Goal: Task Accomplishment & Management: Manage account settings

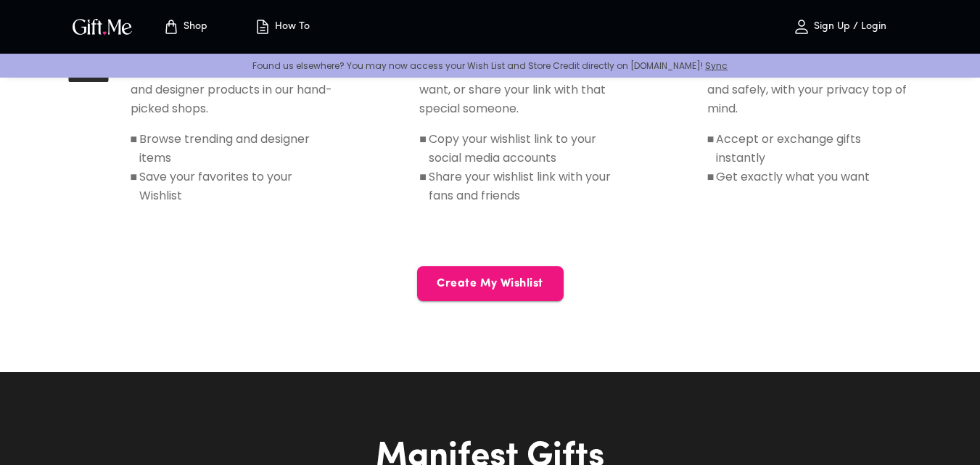
scroll to position [783, 0]
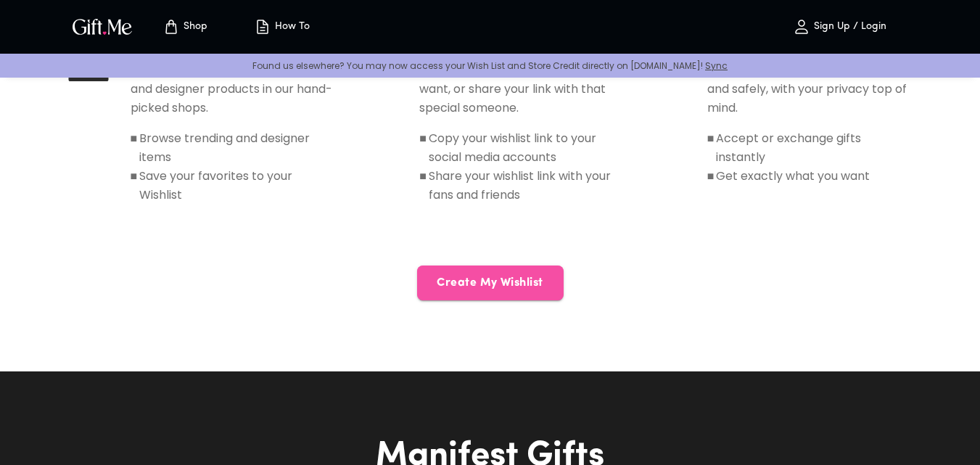
click at [461, 290] on span "Create My Wishlist" at bounding box center [490, 283] width 147 height 16
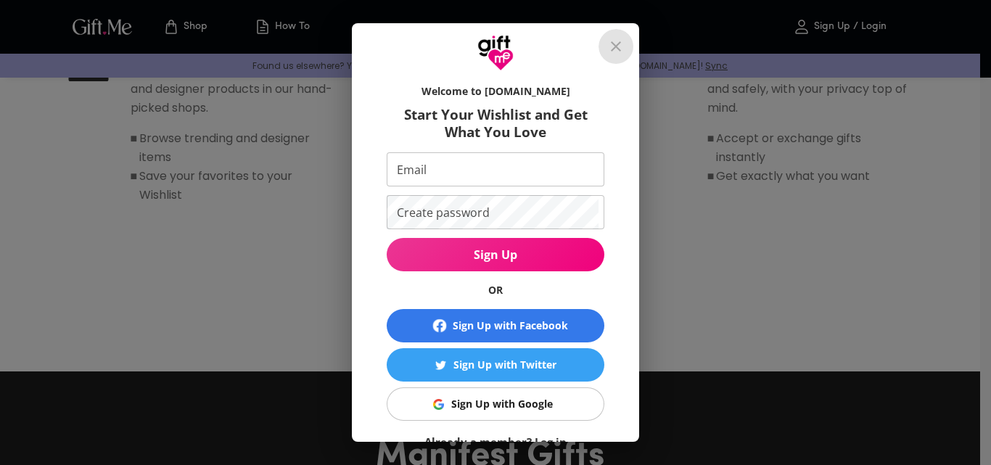
click at [624, 45] on icon "close" at bounding box center [615, 46] width 17 height 17
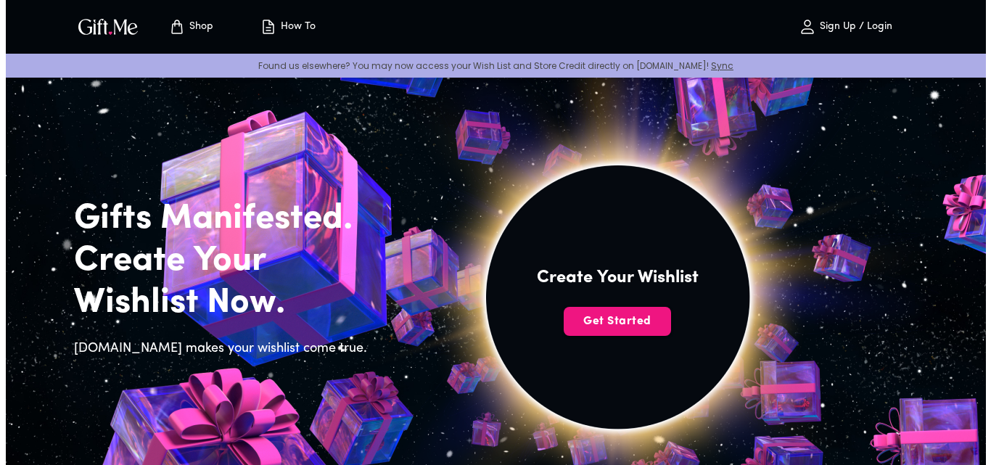
scroll to position [0, 0]
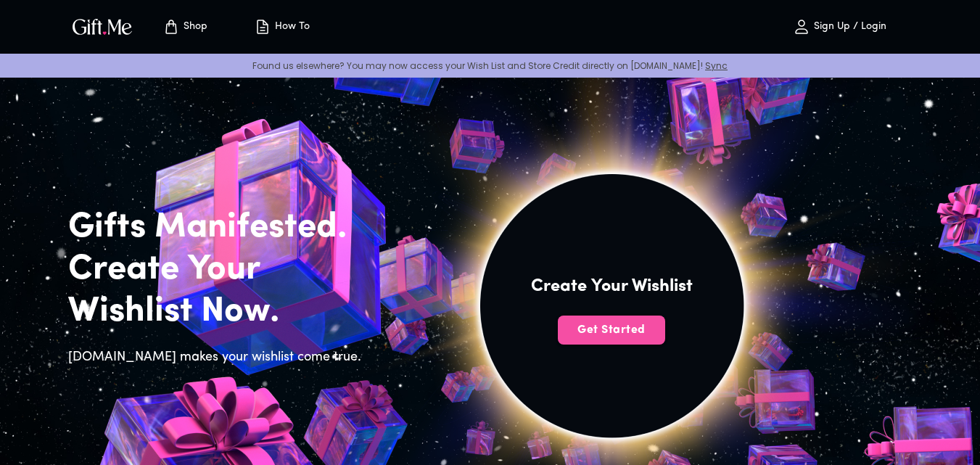
click at [602, 331] on span "Get Started" at bounding box center [611, 330] width 107 height 16
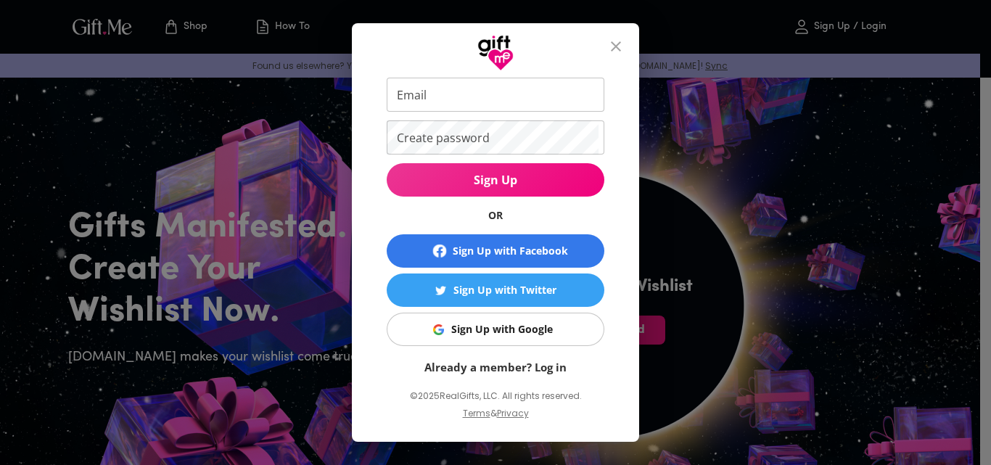
scroll to position [78, 0]
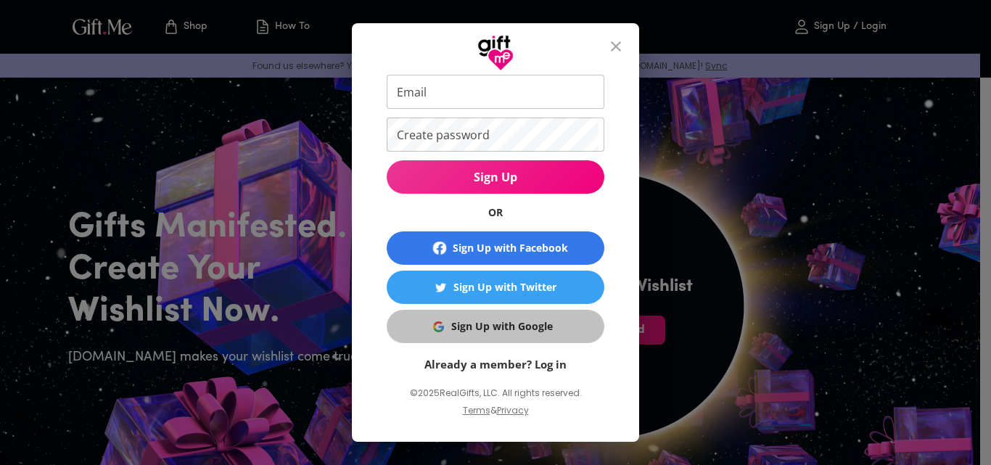
click at [427, 329] on span "Sign Up with Google" at bounding box center [492, 326] width 199 height 16
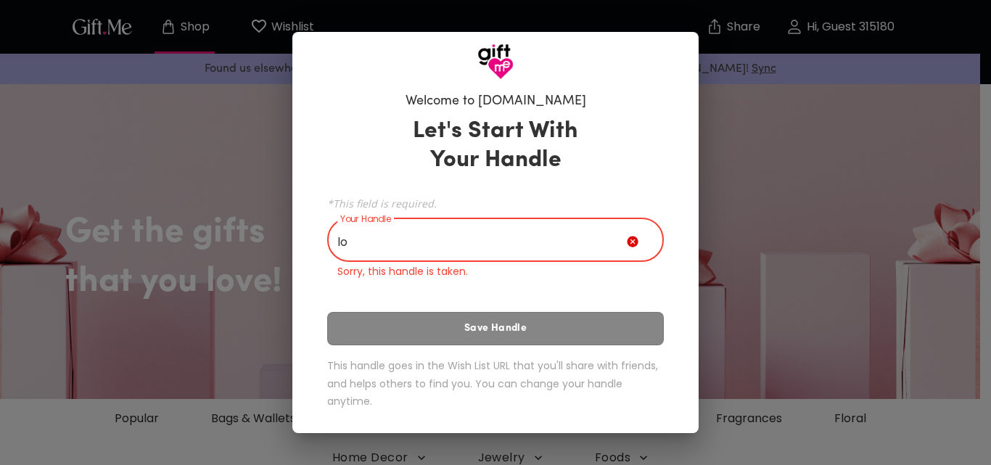
type input "l"
type input "s"
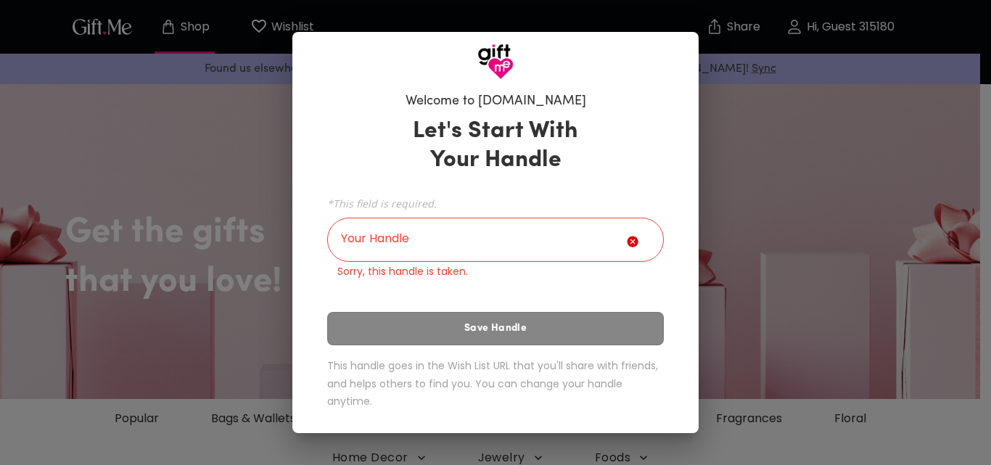
click at [633, 242] on icon at bounding box center [632, 241] width 11 height 11
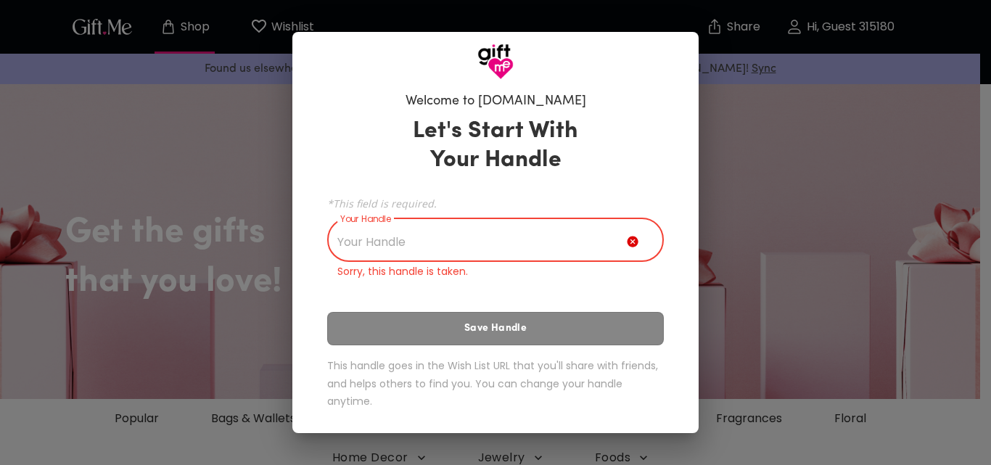
click at [595, 244] on input "Your Handle" at bounding box center [477, 241] width 300 height 41
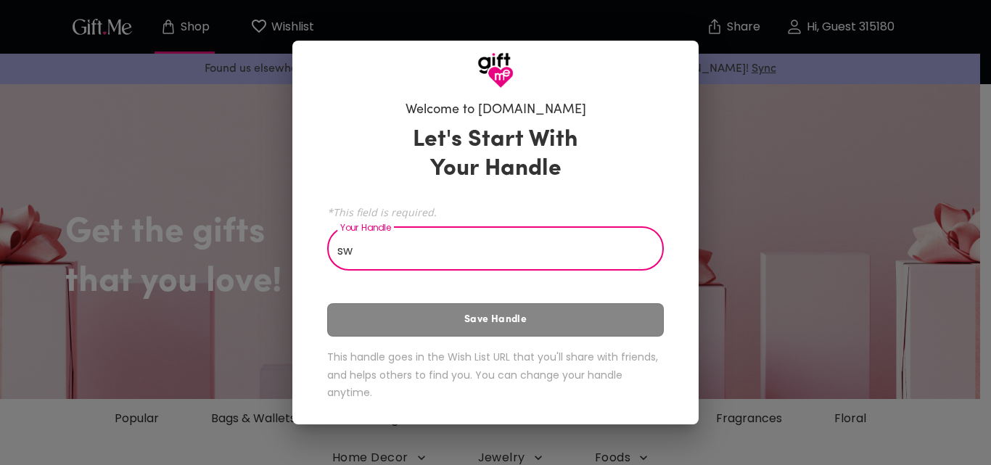
type input "s"
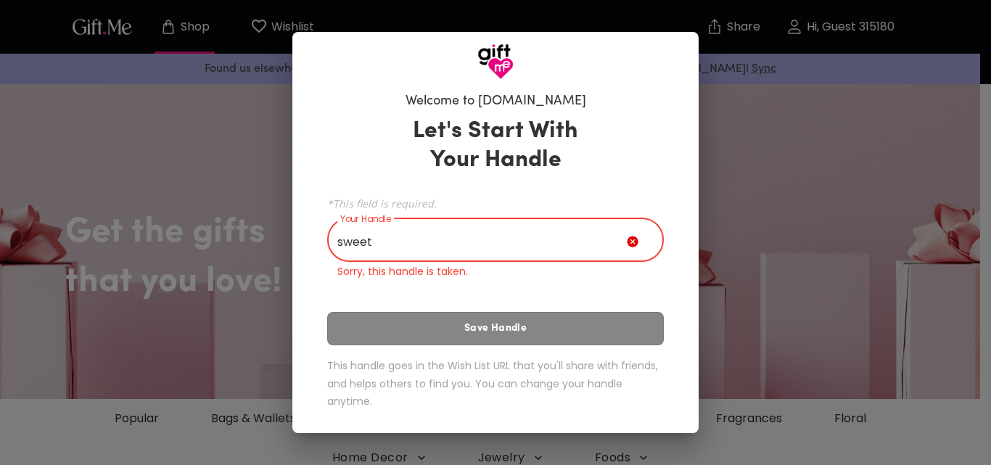
click at [635, 240] on icon at bounding box center [632, 241] width 11 height 11
click at [607, 232] on input "sweet" at bounding box center [477, 241] width 300 height 41
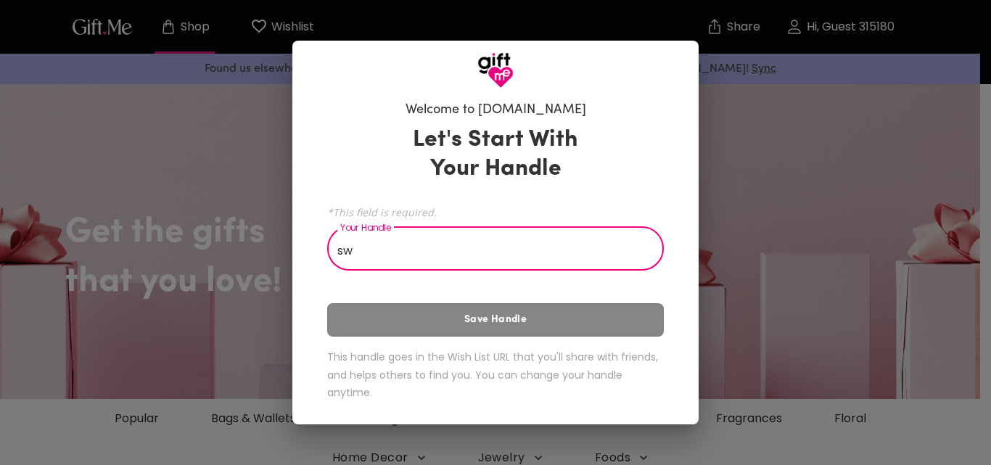
type input "s"
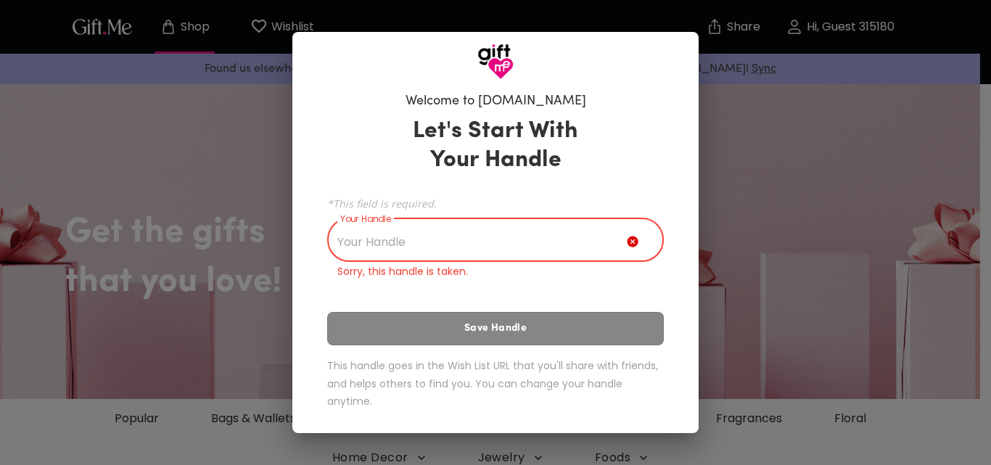
type input "l"
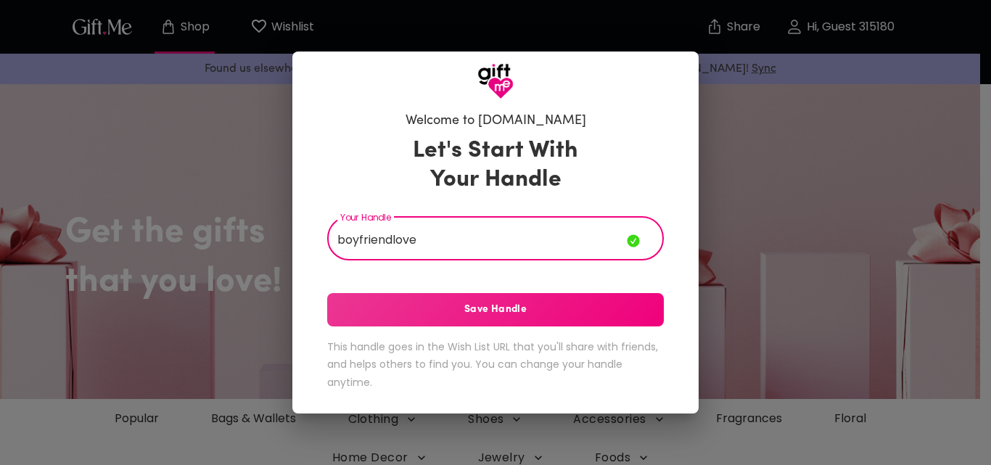
type input "boyfriendlove"
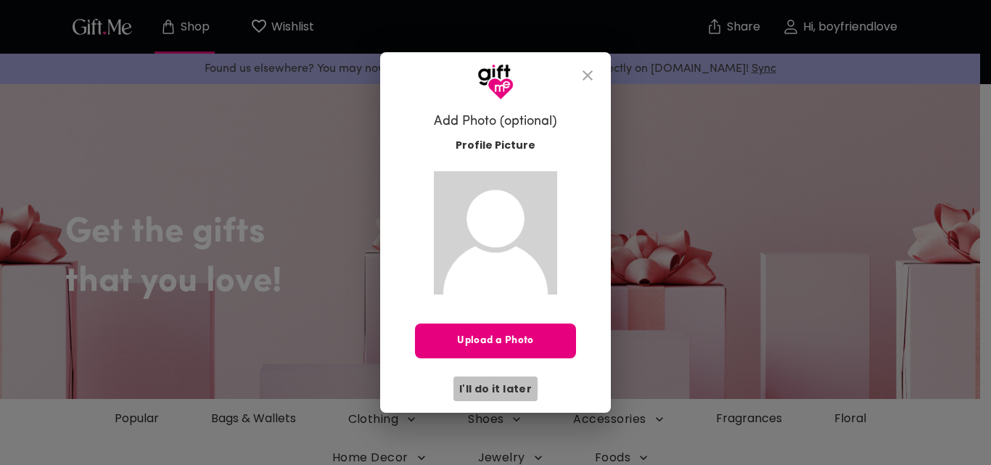
click at [518, 392] on span "I'll do it later" at bounding box center [495, 389] width 73 height 16
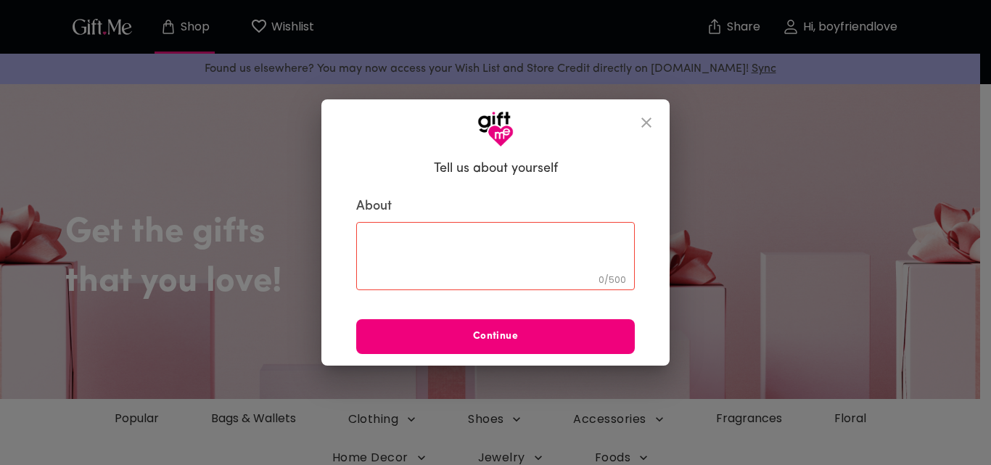
click at [536, 345] on button "Continue" at bounding box center [495, 336] width 279 height 35
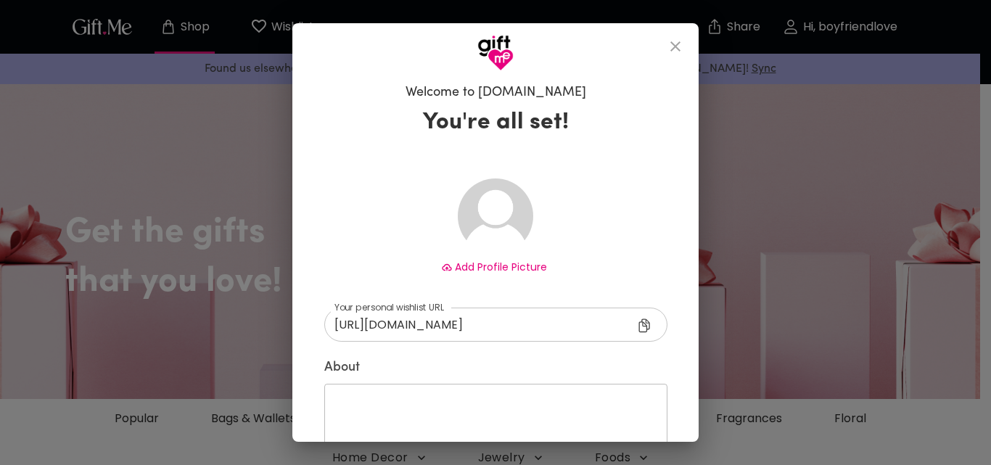
click at [682, 42] on icon "close" at bounding box center [675, 46] width 17 height 17
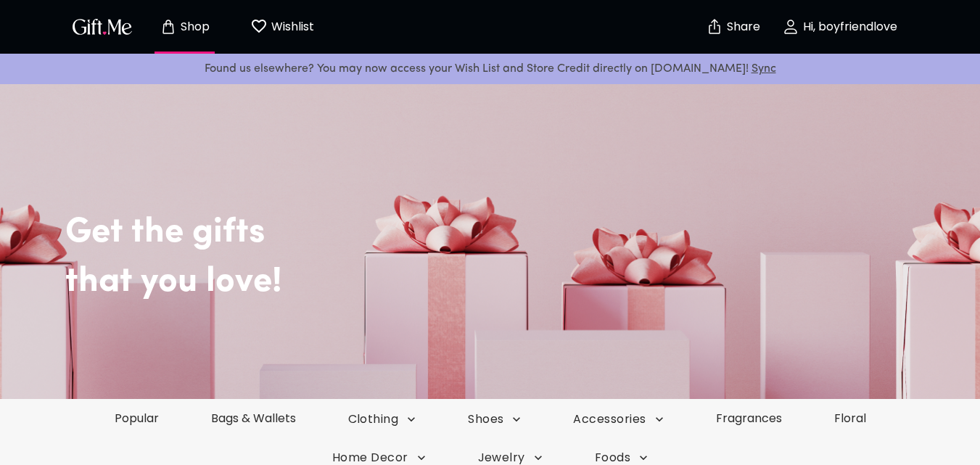
click at [828, 27] on p "Hi, boyfriendlove" at bounding box center [848, 27] width 98 height 12
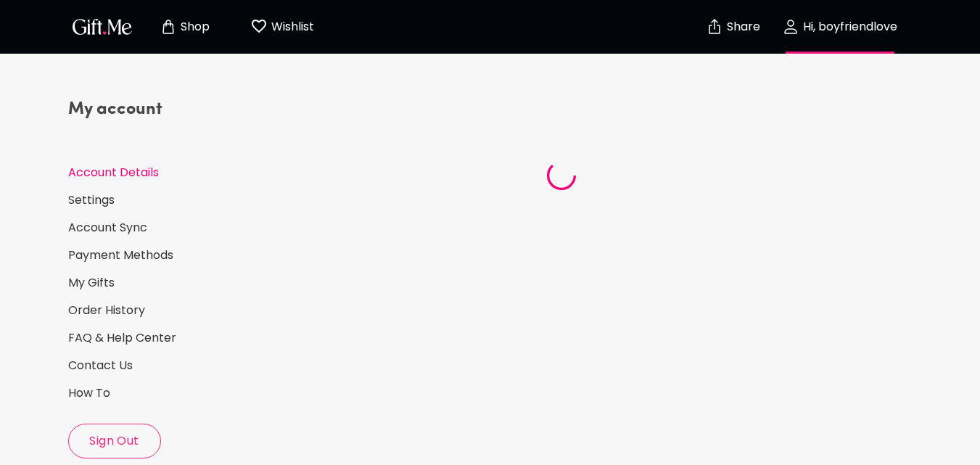
select select "US"
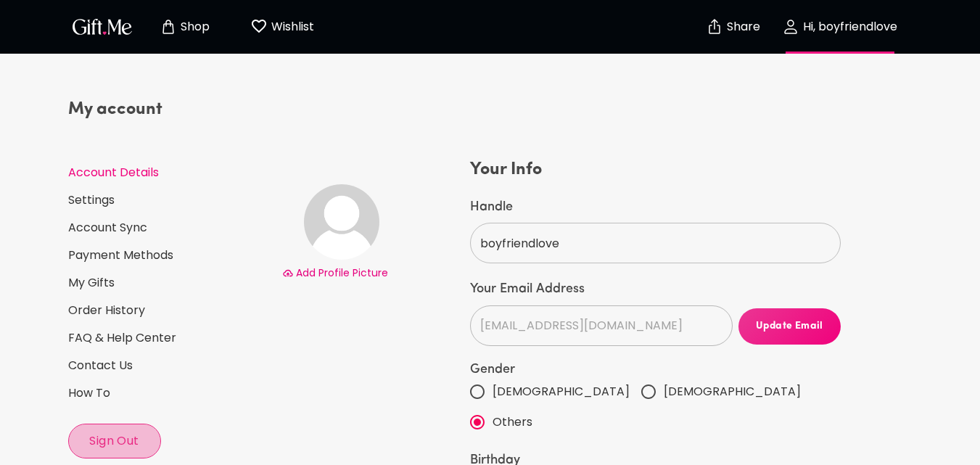
click at [104, 448] on span "Sign Out" at bounding box center [114, 441] width 91 height 16
